Goal: Information Seeking & Learning: Learn about a topic

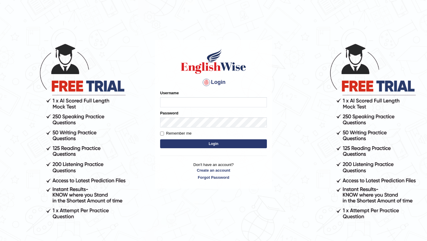
click at [190, 101] on input "Username" at bounding box center [213, 102] width 107 height 10
type input "Ridhima1"
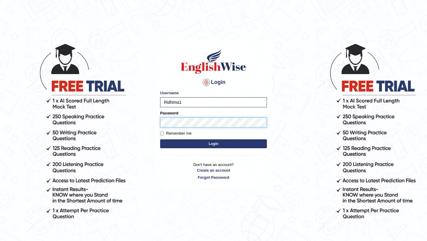
click at [160, 139] on button "Login" at bounding box center [213, 143] width 107 height 9
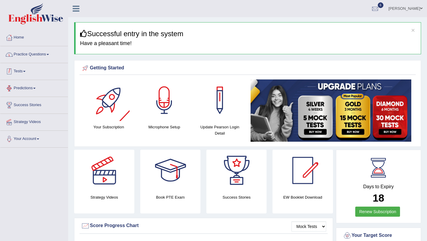
click at [43, 56] on link "Practice Questions" at bounding box center [34, 53] width 68 height 15
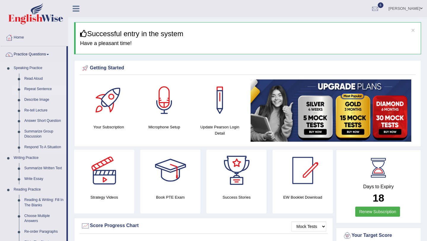
click at [36, 88] on link "Repeat Sentence" at bounding box center [44, 89] width 45 height 11
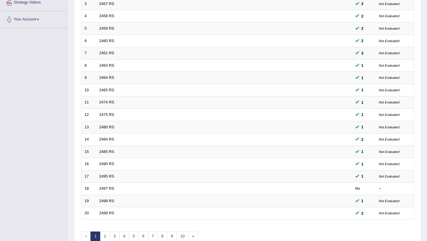
scroll to position [152, 0]
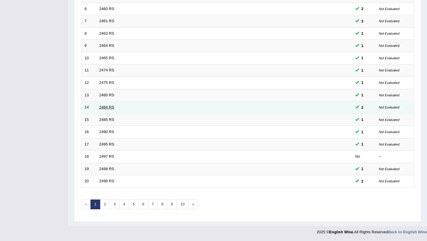
click at [104, 109] on link "2484 RS" at bounding box center [106, 107] width 15 height 4
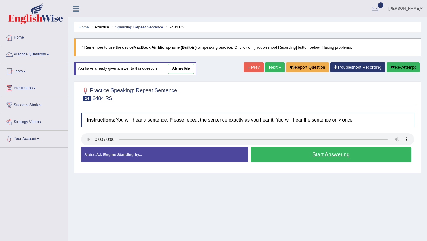
click at [293, 150] on button "Start Answering" at bounding box center [331, 154] width 161 height 15
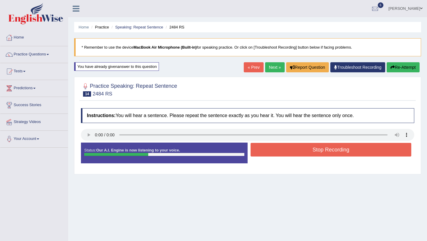
click at [293, 150] on button "Stop Recording" at bounding box center [331, 150] width 161 height 14
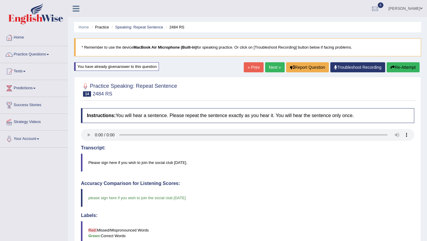
click at [273, 65] on link "Next »" at bounding box center [275, 67] width 20 height 10
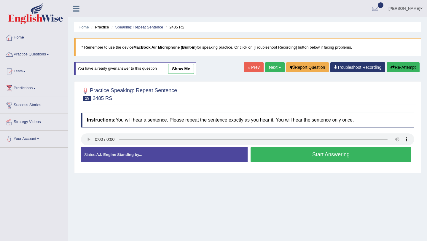
click at [297, 155] on button "Start Answering" at bounding box center [331, 154] width 161 height 15
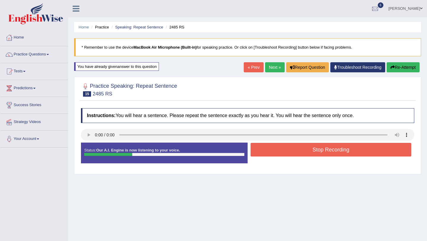
click at [297, 155] on button "Stop Recording" at bounding box center [331, 150] width 161 height 14
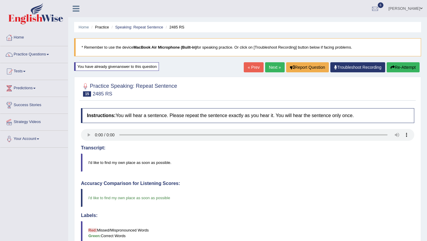
click at [269, 66] on link "Next »" at bounding box center [275, 67] width 20 height 10
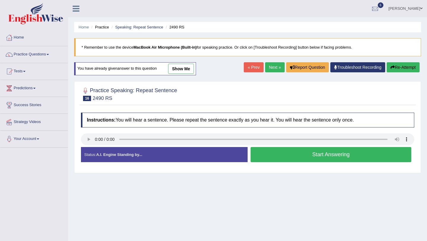
click at [271, 147] on button "Start Answering" at bounding box center [331, 154] width 161 height 15
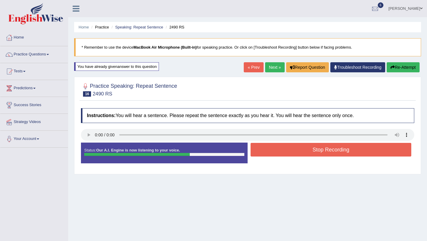
click at [271, 147] on button "Stop Recording" at bounding box center [331, 150] width 161 height 14
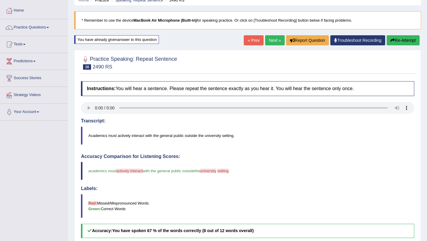
scroll to position [23, 0]
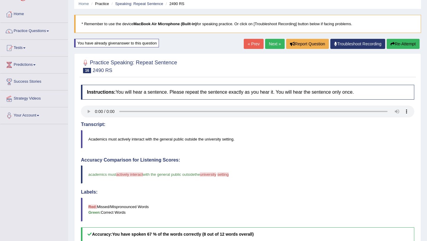
click at [405, 42] on button "Re-Attempt" at bounding box center [403, 44] width 33 height 10
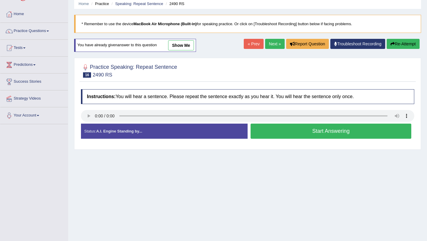
click at [260, 134] on button "Start Answering" at bounding box center [331, 131] width 161 height 15
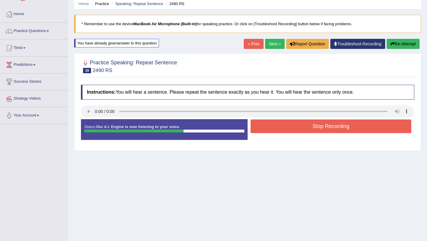
click at [267, 131] on button "Stop Recording" at bounding box center [331, 127] width 161 height 14
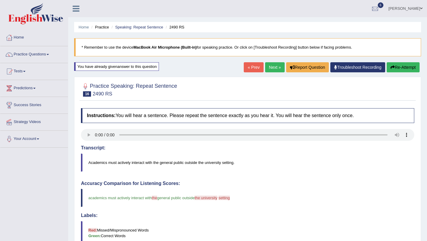
click at [266, 69] on link "Next »" at bounding box center [275, 67] width 20 height 10
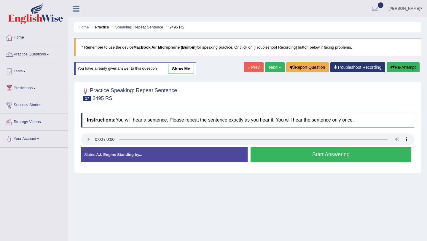
click at [269, 154] on button "Start Answering" at bounding box center [331, 154] width 161 height 15
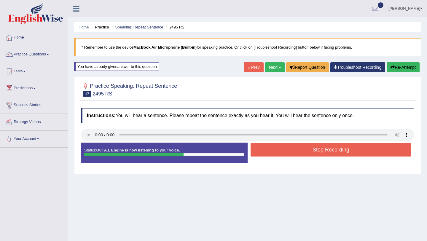
click at [410, 68] on button "Re-Attempt" at bounding box center [403, 67] width 33 height 10
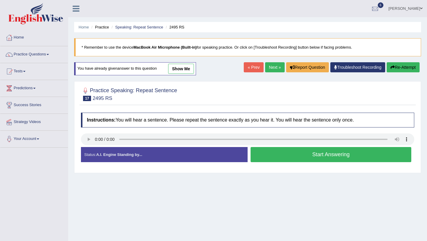
click at [264, 159] on button "Start Answering" at bounding box center [331, 154] width 161 height 15
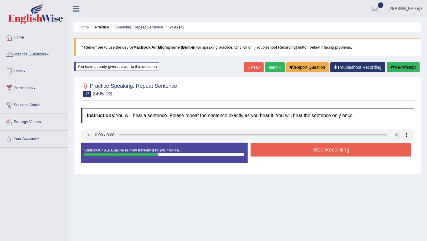
click at [284, 148] on button "Stop Recording" at bounding box center [331, 150] width 161 height 14
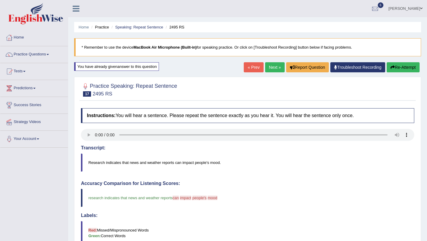
click at [273, 66] on link "Next »" at bounding box center [275, 67] width 20 height 10
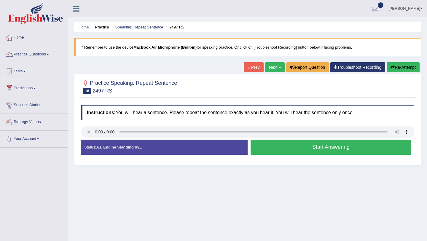
click at [402, 68] on button "Re-Attempt" at bounding box center [403, 67] width 33 height 10
click at [271, 149] on button "Start Answering" at bounding box center [331, 147] width 161 height 15
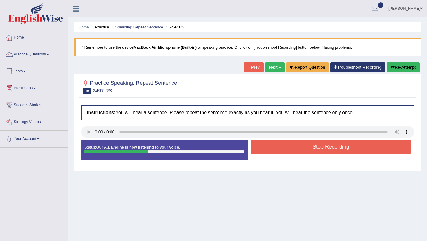
click at [271, 149] on button "Stop Recording" at bounding box center [331, 147] width 161 height 14
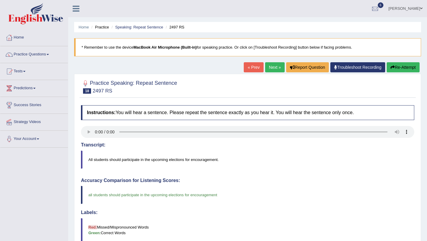
click at [268, 68] on link "Next »" at bounding box center [275, 67] width 20 height 10
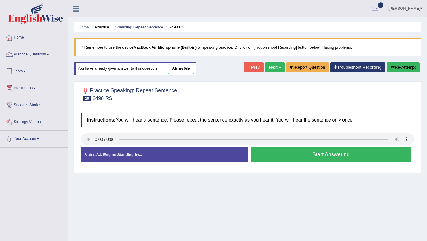
click at [266, 153] on button "Start Answering" at bounding box center [331, 154] width 161 height 15
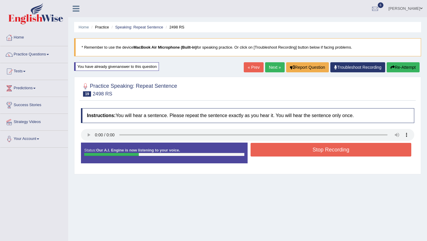
click at [266, 153] on button "Stop Recording" at bounding box center [331, 150] width 161 height 14
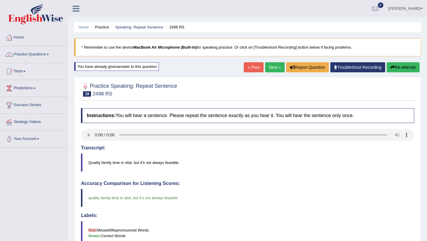
click at [272, 66] on link "Next »" at bounding box center [275, 67] width 20 height 10
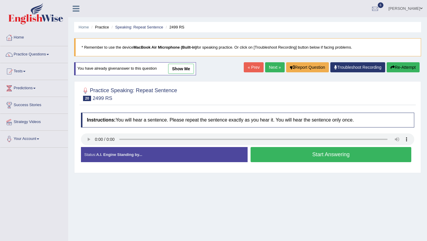
click at [263, 154] on button "Start Answering" at bounding box center [331, 154] width 161 height 15
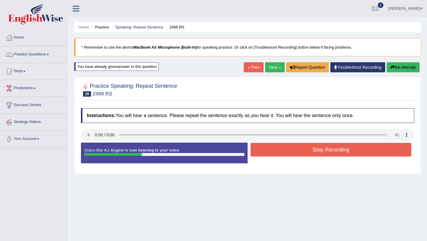
click at [263, 154] on button "Stop Recording" at bounding box center [331, 150] width 161 height 14
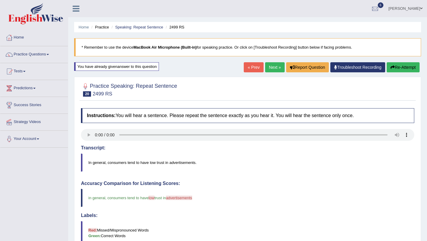
click at [272, 65] on link "Next »" at bounding box center [275, 67] width 20 height 10
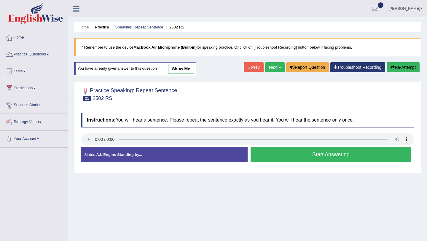
click at [281, 150] on button "Start Answering" at bounding box center [331, 154] width 161 height 15
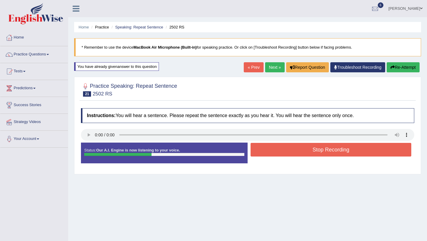
click at [281, 150] on button "Stop Recording" at bounding box center [331, 150] width 161 height 14
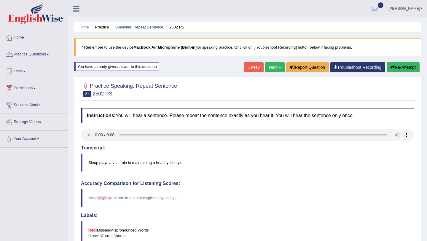
click at [275, 64] on link "Next »" at bounding box center [275, 67] width 20 height 10
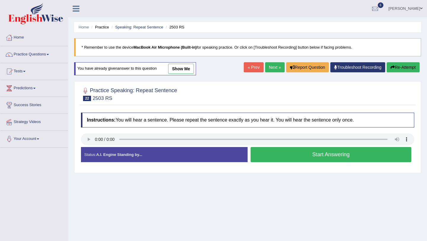
click at [275, 153] on button "Start Answering" at bounding box center [331, 154] width 161 height 15
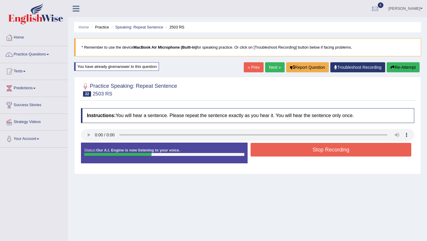
click at [275, 153] on button "Stop Recording" at bounding box center [331, 150] width 161 height 14
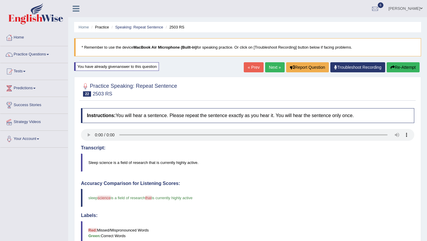
click at [270, 69] on link "Next »" at bounding box center [275, 67] width 20 height 10
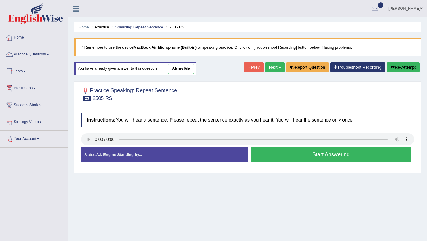
click at [305, 159] on button "Start Answering" at bounding box center [331, 154] width 161 height 15
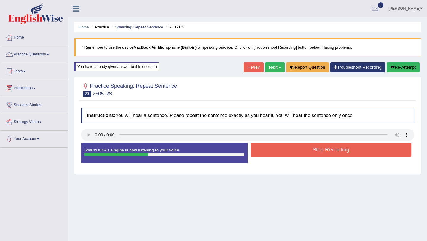
click at [306, 153] on button "Stop Recording" at bounding box center [331, 150] width 161 height 14
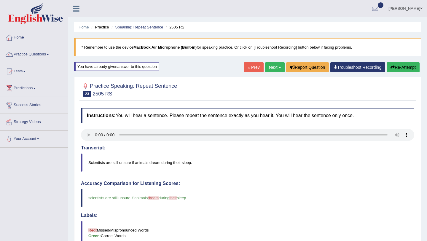
click at [271, 64] on link "Next »" at bounding box center [275, 67] width 20 height 10
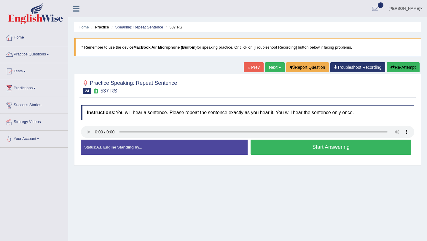
click at [286, 148] on button "Start Answering" at bounding box center [331, 147] width 161 height 15
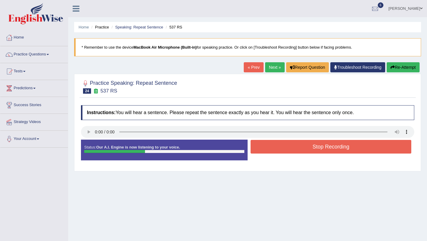
click at [286, 148] on button "Stop Recording" at bounding box center [331, 147] width 161 height 14
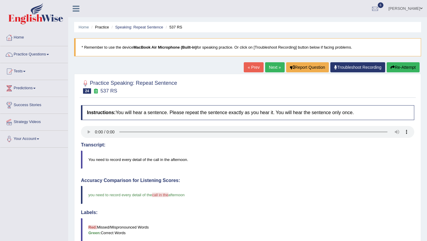
click at [275, 67] on link "Next »" at bounding box center [275, 67] width 20 height 10
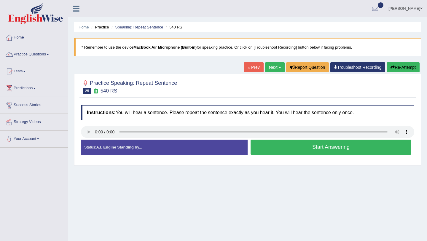
click at [323, 146] on button "Start Answering" at bounding box center [331, 147] width 161 height 15
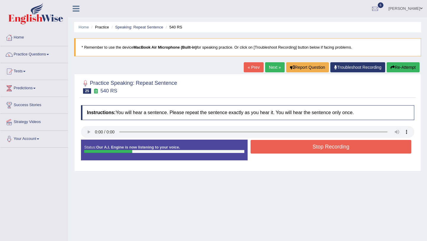
click at [323, 146] on button "Stop Recording" at bounding box center [331, 147] width 161 height 14
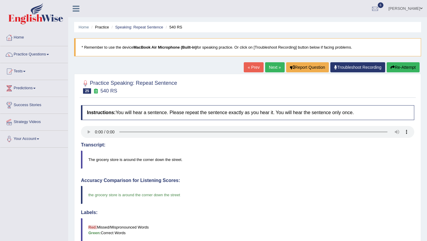
click at [269, 65] on link "Next »" at bounding box center [275, 67] width 20 height 10
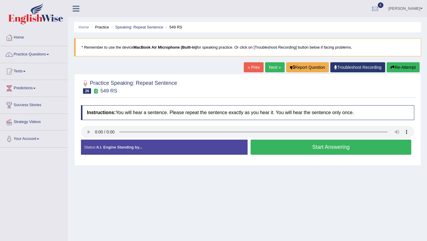
click at [272, 150] on button "Start Answering" at bounding box center [331, 147] width 161 height 15
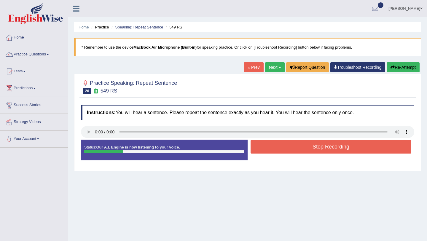
click at [272, 150] on button "Stop Recording" at bounding box center [331, 147] width 161 height 14
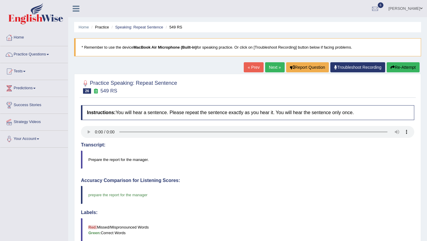
click at [273, 66] on link "Next »" at bounding box center [275, 67] width 20 height 10
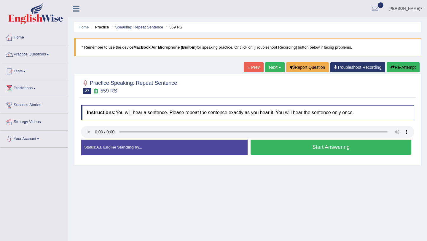
click at [272, 143] on button "Start Answering" at bounding box center [331, 147] width 161 height 15
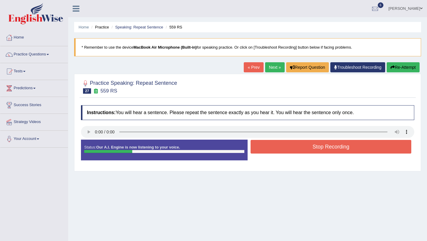
click at [272, 143] on button "Stop Recording" at bounding box center [331, 147] width 161 height 14
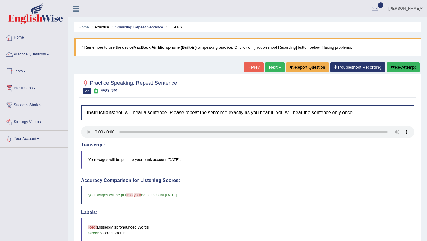
click at [272, 69] on link "Next »" at bounding box center [275, 67] width 20 height 10
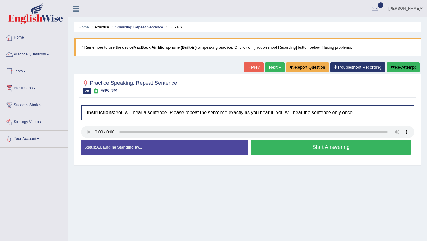
click at [267, 152] on button "Start Answering" at bounding box center [331, 147] width 161 height 15
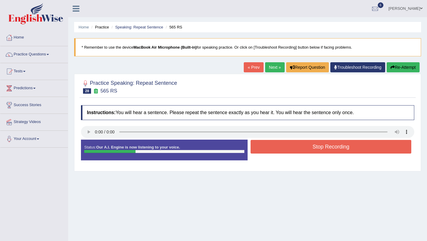
click at [267, 152] on button "Stop Recording" at bounding box center [331, 147] width 161 height 14
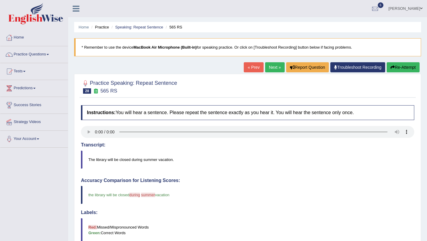
click at [276, 69] on link "Next »" at bounding box center [275, 67] width 20 height 10
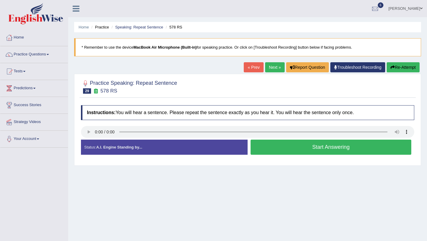
click at [274, 153] on button "Start Answering" at bounding box center [331, 147] width 161 height 15
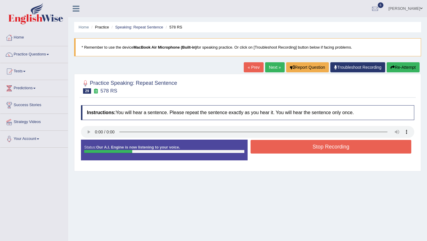
click at [275, 151] on button "Stop Recording" at bounding box center [331, 147] width 161 height 14
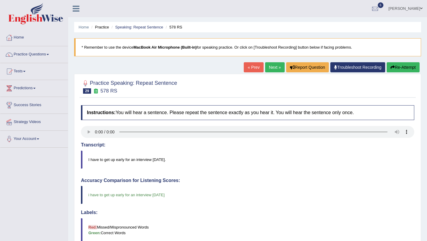
click at [274, 69] on link "Next »" at bounding box center [275, 67] width 20 height 10
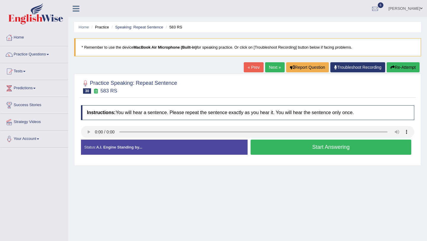
click at [272, 146] on button "Start Answering" at bounding box center [331, 147] width 161 height 15
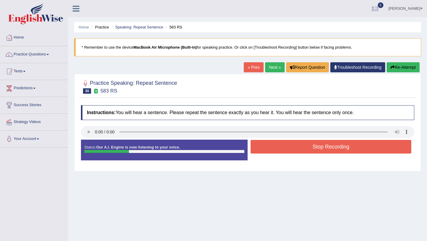
click at [272, 146] on button "Stop Recording" at bounding box center [331, 147] width 161 height 14
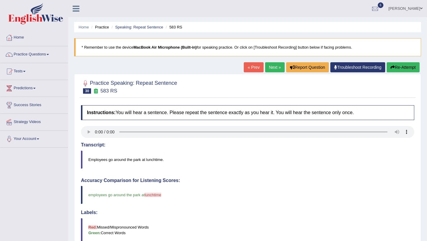
click at [268, 69] on link "Next »" at bounding box center [275, 67] width 20 height 10
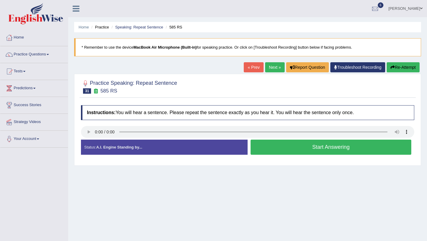
click at [286, 141] on button "Start Answering" at bounding box center [331, 147] width 161 height 15
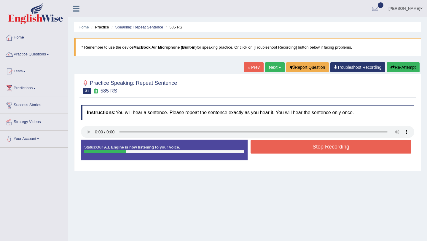
click at [286, 141] on button "Stop Recording" at bounding box center [331, 147] width 161 height 14
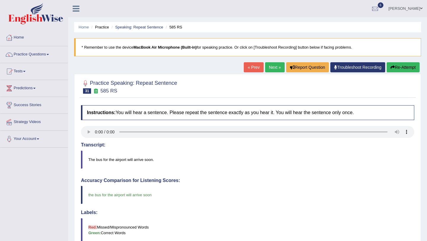
click at [276, 67] on link "Next »" at bounding box center [275, 67] width 20 height 10
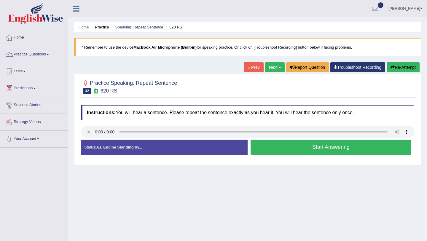
click at [284, 142] on button "Start Answering" at bounding box center [331, 147] width 161 height 15
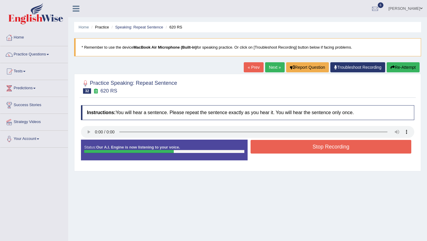
click at [284, 142] on button "Stop Recording" at bounding box center [331, 147] width 161 height 14
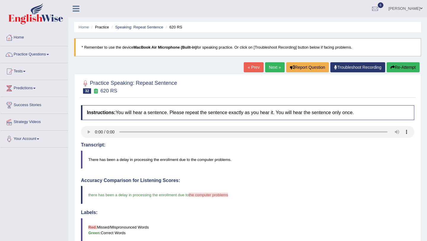
click at [390, 65] on button "Re-Attempt" at bounding box center [403, 67] width 33 height 10
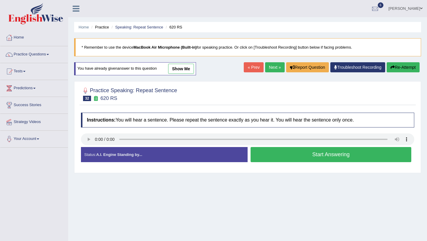
click at [275, 157] on button "Start Answering" at bounding box center [331, 154] width 161 height 15
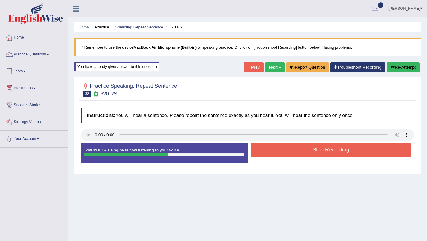
click at [274, 154] on button "Stop Recording" at bounding box center [331, 150] width 161 height 14
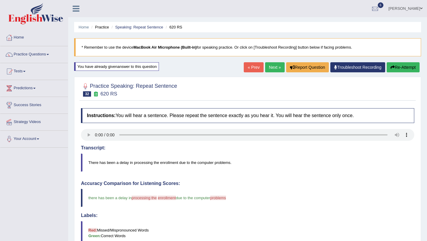
click at [274, 66] on link "Next »" at bounding box center [275, 67] width 20 height 10
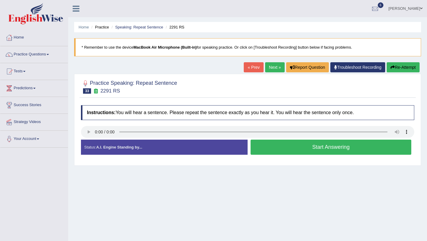
click at [253, 145] on button "Start Answering" at bounding box center [331, 147] width 161 height 15
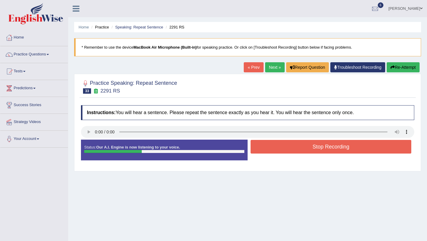
click at [253, 145] on button "Stop Recording" at bounding box center [331, 147] width 161 height 14
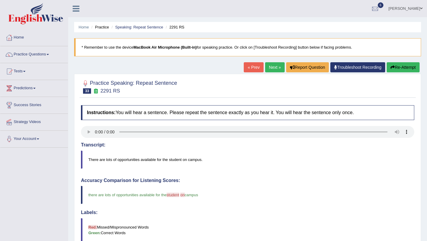
click at [272, 66] on link "Next »" at bounding box center [275, 67] width 20 height 10
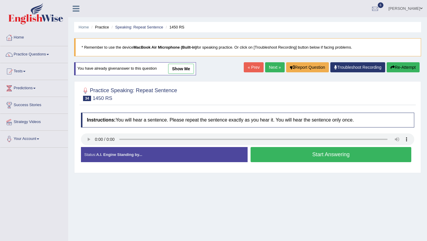
click at [282, 162] on div "Start Answering" at bounding box center [331, 155] width 167 height 17
click at [279, 158] on button "Start Answering" at bounding box center [331, 154] width 161 height 15
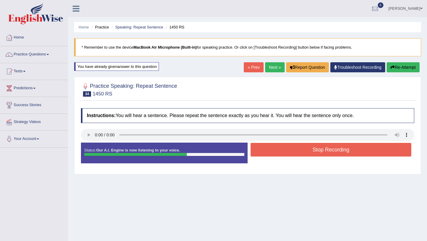
click at [281, 151] on button "Stop Recording" at bounding box center [331, 150] width 161 height 14
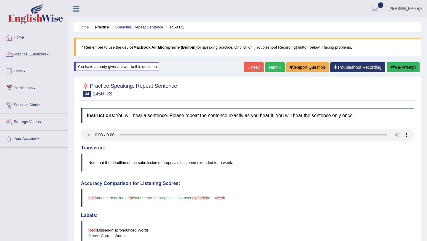
click at [406, 64] on button "Re-Attempt" at bounding box center [403, 67] width 33 height 10
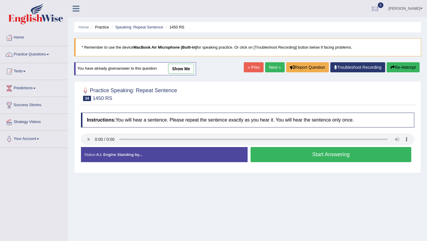
click at [265, 156] on button "Start Answering" at bounding box center [331, 154] width 161 height 15
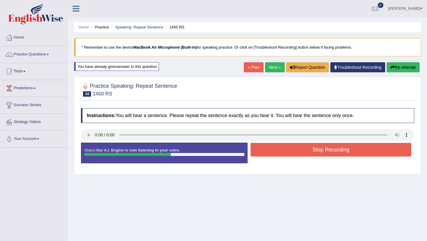
click at [265, 156] on button "Stop Recording" at bounding box center [331, 150] width 161 height 14
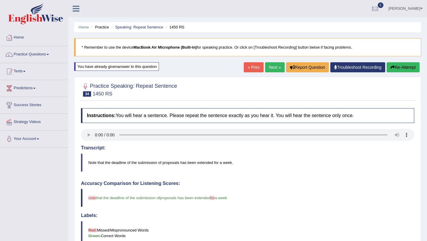
click at [273, 68] on link "Next »" at bounding box center [275, 67] width 20 height 10
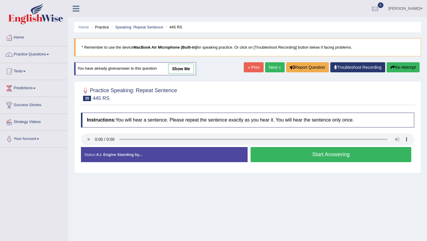
click at [269, 164] on div "Stop Recording" at bounding box center [331, 164] width 167 height 0
click at [267, 149] on button "Start Answering" at bounding box center [331, 154] width 161 height 15
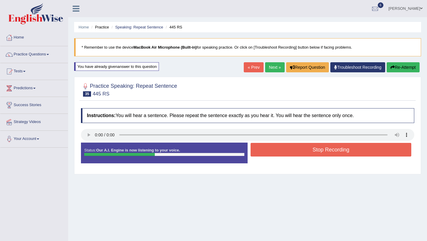
click at [267, 149] on button "Stop Recording" at bounding box center [331, 150] width 161 height 14
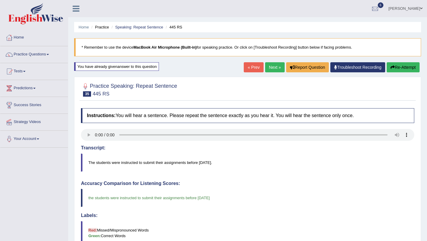
click at [396, 64] on button "Re-Attempt" at bounding box center [403, 67] width 33 height 10
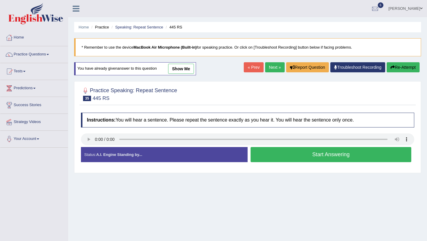
click at [280, 154] on button "Start Answering" at bounding box center [331, 154] width 161 height 15
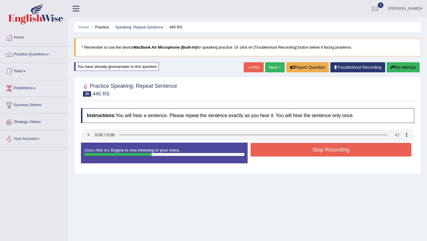
click at [280, 154] on button "Stop Recording" at bounding box center [331, 150] width 161 height 14
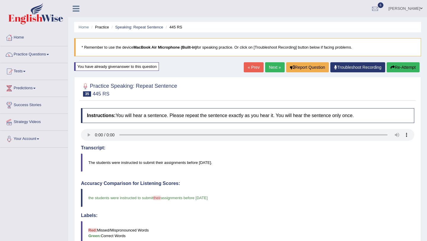
click at [268, 70] on link "Next »" at bounding box center [275, 67] width 20 height 10
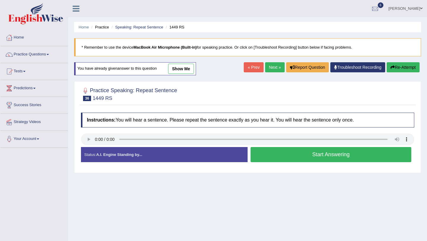
click at [267, 160] on button "Start Answering" at bounding box center [331, 154] width 161 height 15
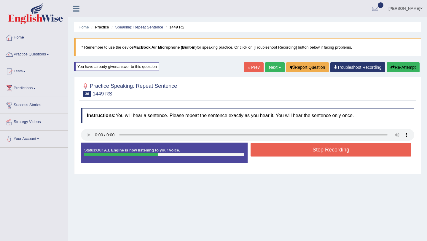
click at [273, 153] on button "Stop Recording" at bounding box center [331, 150] width 161 height 14
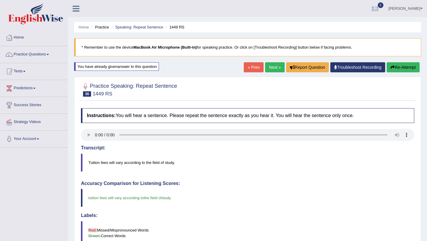
click at [273, 66] on link "Next »" at bounding box center [275, 67] width 20 height 10
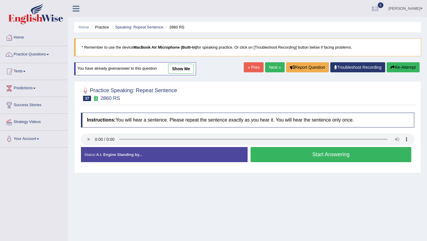
click at [300, 161] on button "Start Answering" at bounding box center [331, 154] width 161 height 15
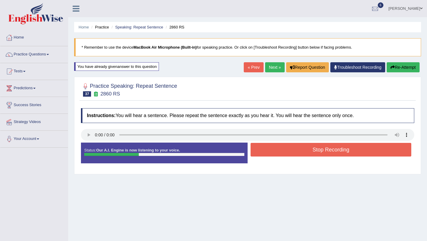
click at [304, 155] on button "Stop Recording" at bounding box center [331, 150] width 161 height 14
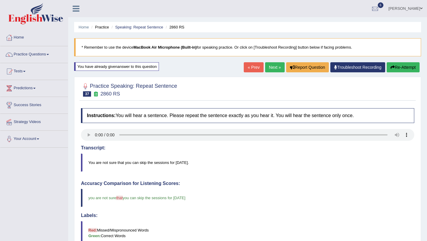
click at [272, 67] on link "Next »" at bounding box center [275, 67] width 20 height 10
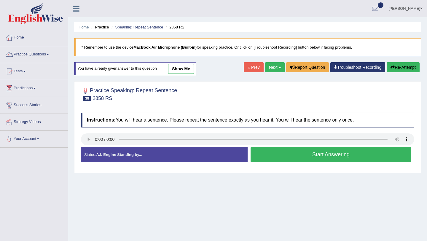
click at [260, 152] on button "Start Answering" at bounding box center [331, 154] width 161 height 15
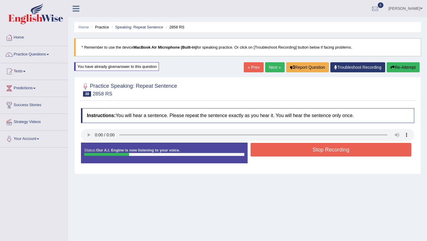
click at [260, 152] on button "Stop Recording" at bounding box center [331, 150] width 161 height 14
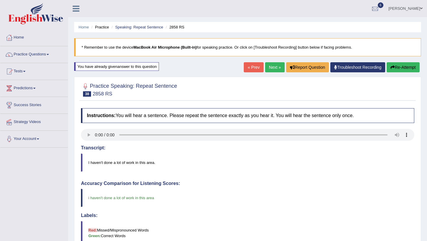
click at [273, 66] on link "Next »" at bounding box center [275, 67] width 20 height 10
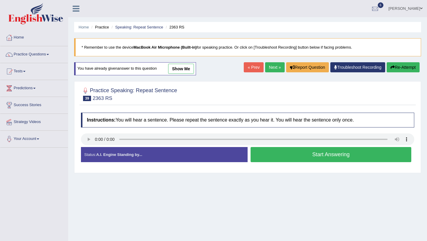
click at [271, 157] on button "Start Answering" at bounding box center [331, 154] width 161 height 15
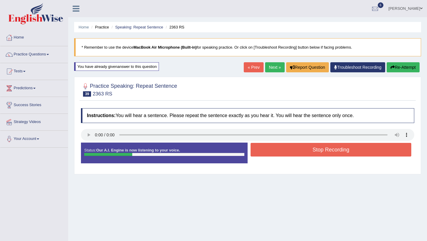
click at [408, 68] on button "Re-Attempt" at bounding box center [403, 67] width 33 height 10
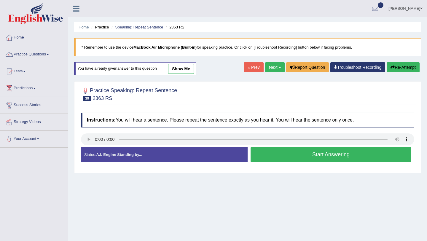
click at [268, 155] on button "Start Answering" at bounding box center [331, 154] width 161 height 15
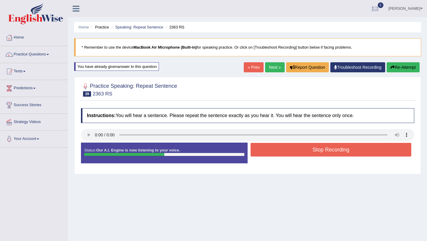
click at [268, 155] on button "Stop Recording" at bounding box center [331, 150] width 161 height 14
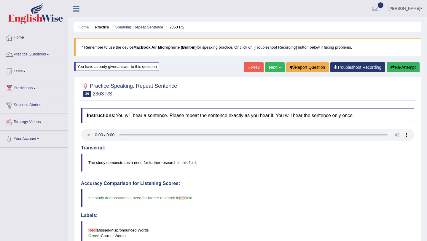
click at [274, 68] on link "Next »" at bounding box center [275, 67] width 20 height 10
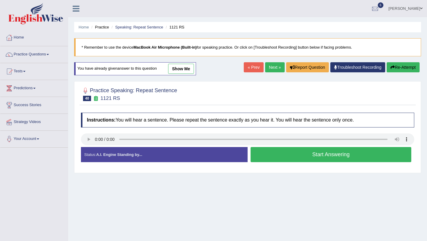
click at [292, 156] on button "Start Answering" at bounding box center [331, 154] width 161 height 15
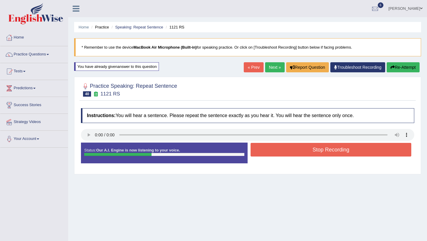
click at [292, 156] on button "Stop Recording" at bounding box center [331, 150] width 161 height 14
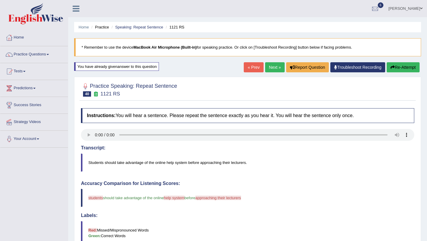
click at [396, 67] on button "Re-Attempt" at bounding box center [403, 67] width 33 height 10
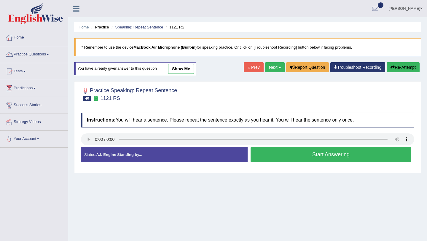
click at [279, 158] on button "Start Answering" at bounding box center [331, 154] width 161 height 15
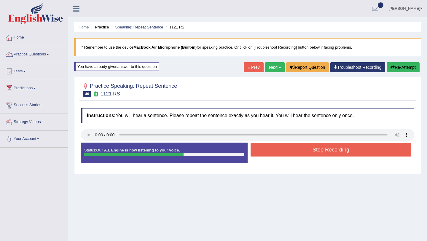
click at [282, 153] on button "Stop Recording" at bounding box center [331, 150] width 161 height 14
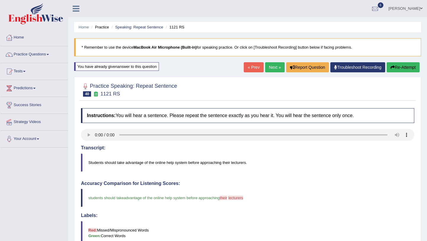
click at [269, 69] on link "Next »" at bounding box center [275, 67] width 20 height 10
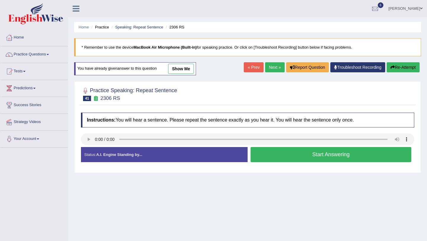
click at [413, 67] on button "Re-Attempt" at bounding box center [403, 67] width 33 height 10
click at [283, 160] on button "Start Answering" at bounding box center [331, 154] width 161 height 15
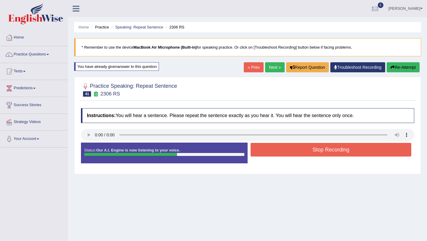
click at [288, 152] on button "Stop Recording" at bounding box center [331, 150] width 161 height 14
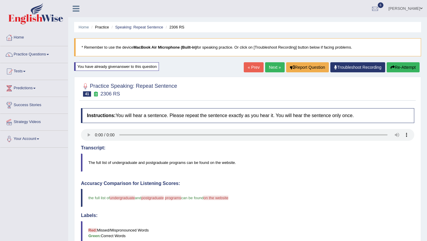
click at [415, 66] on button "Re-Attempt" at bounding box center [403, 67] width 33 height 10
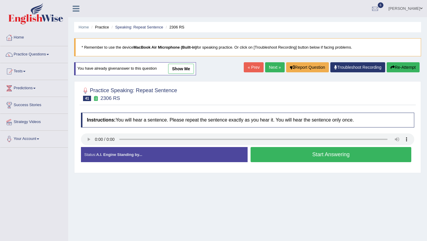
click at [293, 154] on button "Start Answering" at bounding box center [331, 154] width 161 height 15
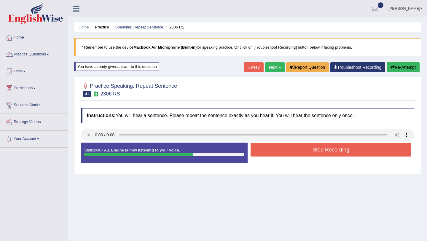
click at [293, 154] on button "Stop Recording" at bounding box center [331, 150] width 161 height 14
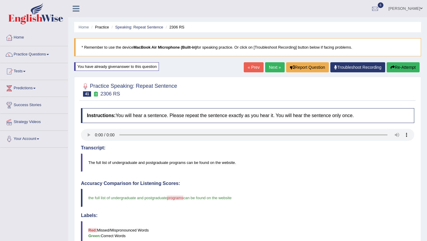
click at [268, 66] on link "Next »" at bounding box center [275, 67] width 20 height 10
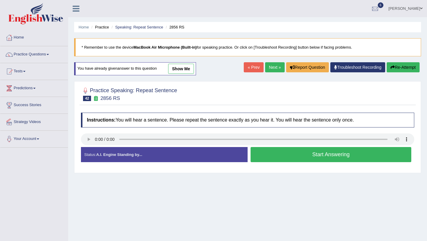
click at [270, 152] on button "Start Answering" at bounding box center [331, 154] width 161 height 15
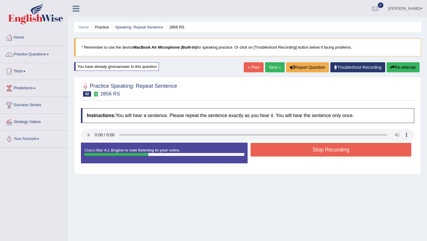
click at [270, 152] on button "Stop Recording" at bounding box center [331, 150] width 161 height 14
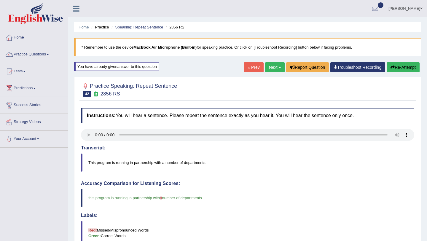
click at [276, 67] on link "Next »" at bounding box center [275, 67] width 20 height 10
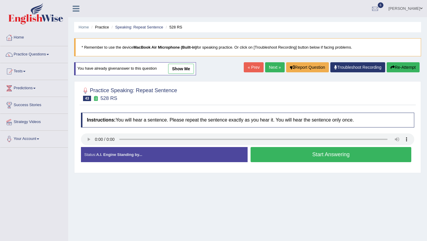
click at [263, 150] on button "Start Answering" at bounding box center [331, 154] width 161 height 15
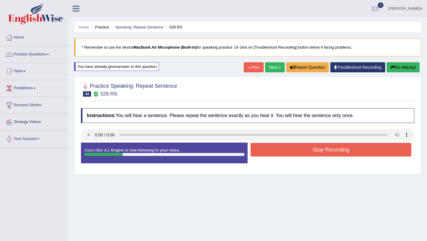
click at [263, 150] on button "Stop Recording" at bounding box center [331, 150] width 161 height 14
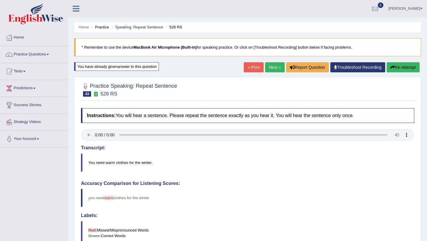
click at [268, 65] on link "Next »" at bounding box center [275, 67] width 20 height 10
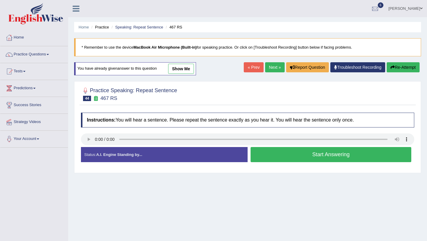
click at [281, 160] on button "Start Answering" at bounding box center [331, 154] width 161 height 15
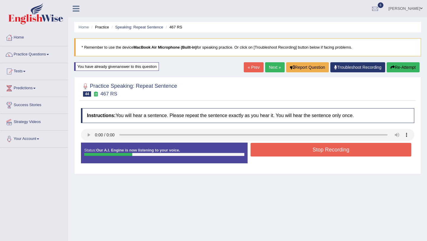
click at [283, 154] on button "Stop Recording" at bounding box center [331, 150] width 161 height 14
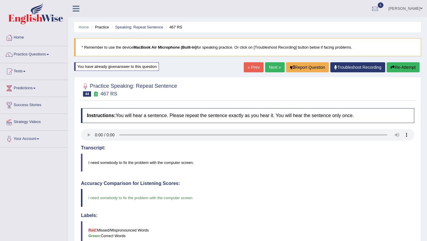
click at [273, 68] on link "Next »" at bounding box center [275, 67] width 20 height 10
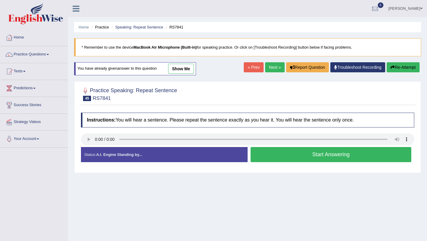
click at [269, 160] on button "Start Answering" at bounding box center [331, 154] width 161 height 15
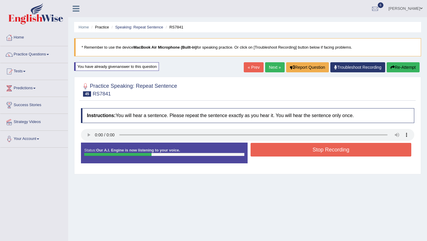
click at [275, 151] on button "Stop Recording" at bounding box center [331, 150] width 161 height 14
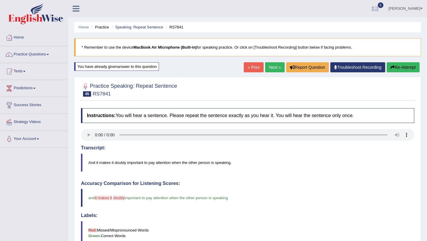
click at [273, 63] on link "Next »" at bounding box center [275, 67] width 20 height 10
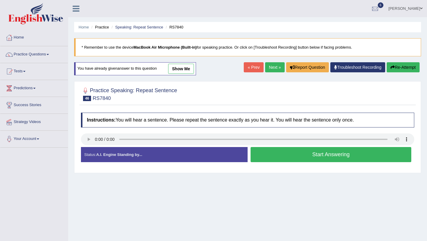
click at [268, 158] on button "Start Answering" at bounding box center [331, 154] width 161 height 15
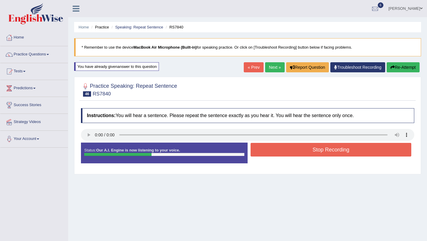
click at [273, 153] on button "Stop Recording" at bounding box center [331, 150] width 161 height 14
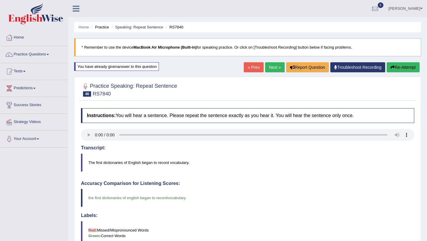
click at [275, 67] on link "Next »" at bounding box center [275, 67] width 20 height 10
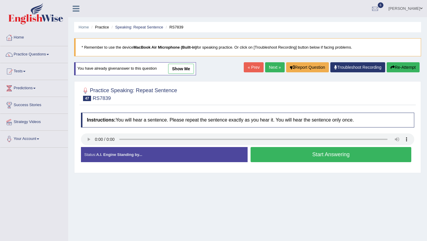
click at [275, 157] on button "Start Answering" at bounding box center [331, 154] width 161 height 15
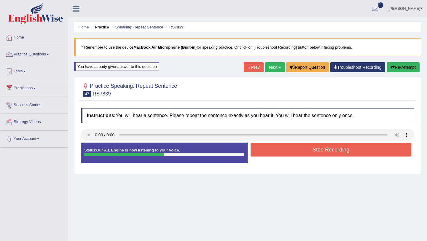
click at [274, 152] on button "Stop Recording" at bounding box center [331, 150] width 161 height 14
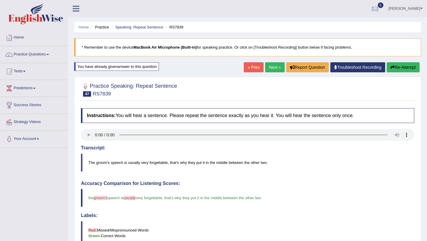
click at [269, 62] on div "Home Practice Speaking: Repeat Sentence RS7839 * Remember to use the device Mac…" at bounding box center [247, 194] width 359 height 389
click at [269, 65] on link "Next »" at bounding box center [275, 67] width 20 height 10
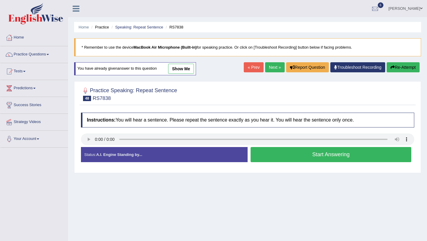
click at [271, 149] on button "Start Answering" at bounding box center [331, 154] width 161 height 15
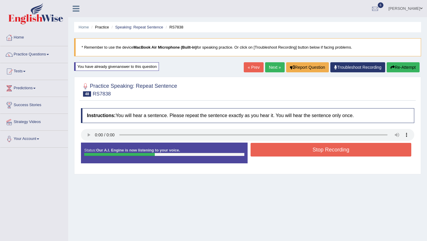
click at [271, 149] on button "Stop Recording" at bounding box center [331, 150] width 161 height 14
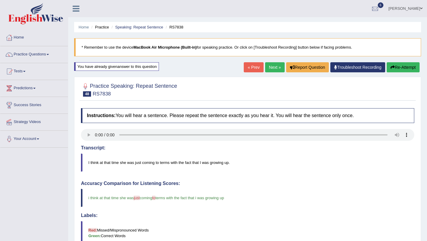
click at [272, 67] on link "Next »" at bounding box center [275, 67] width 20 height 10
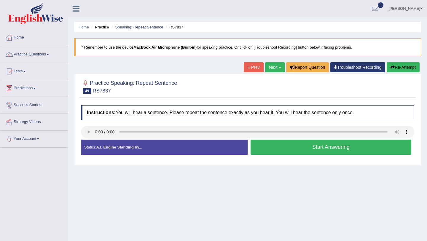
click at [271, 145] on button "Start Answering" at bounding box center [331, 147] width 161 height 15
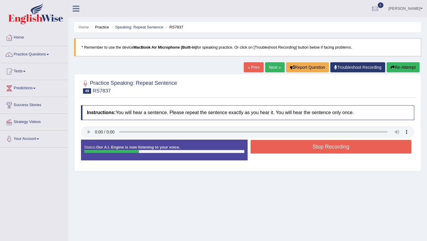
click at [271, 145] on button "Stop Recording" at bounding box center [331, 147] width 161 height 14
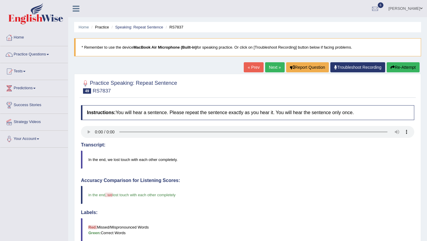
click at [273, 70] on link "Next »" at bounding box center [275, 67] width 20 height 10
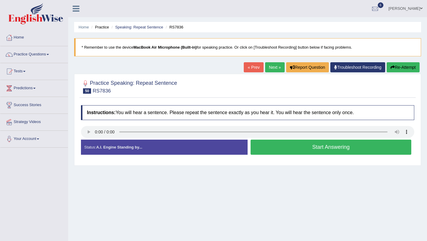
click at [399, 65] on button "Re-Attempt" at bounding box center [403, 67] width 33 height 10
click at [257, 147] on button "Start Answering" at bounding box center [331, 147] width 161 height 15
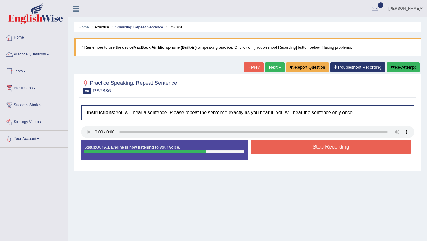
click at [270, 146] on button "Stop Recording" at bounding box center [331, 147] width 161 height 14
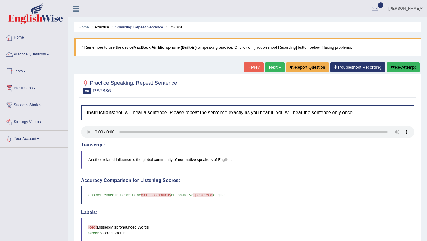
click at [396, 69] on button "Re-Attempt" at bounding box center [403, 67] width 33 height 10
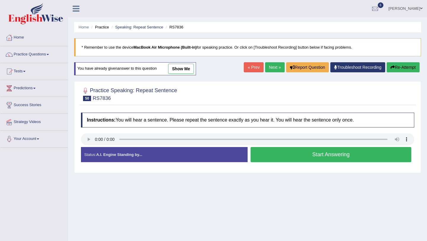
click at [263, 151] on button "Start Answering" at bounding box center [331, 154] width 161 height 15
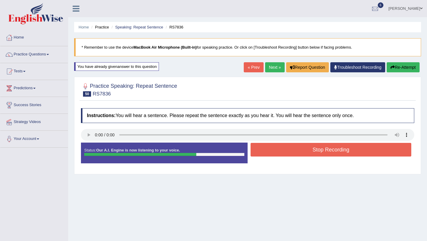
click at [263, 151] on button "Stop Recording" at bounding box center [331, 150] width 161 height 14
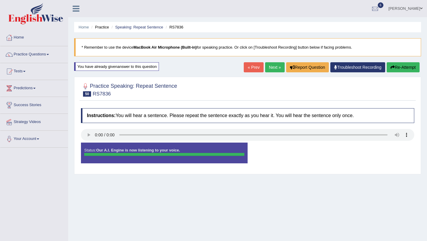
click at [393, 64] on button "Re-Attempt" at bounding box center [403, 67] width 33 height 10
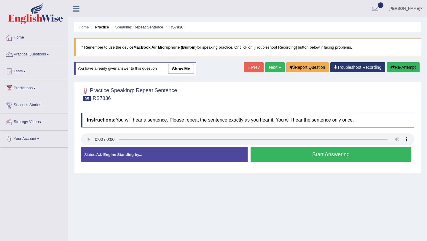
click at [284, 156] on button "Start Answering" at bounding box center [331, 154] width 161 height 15
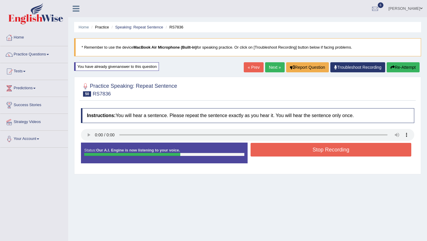
click at [285, 153] on button "Stop Recording" at bounding box center [331, 150] width 161 height 14
